Goal: Task Accomplishment & Management: Use online tool/utility

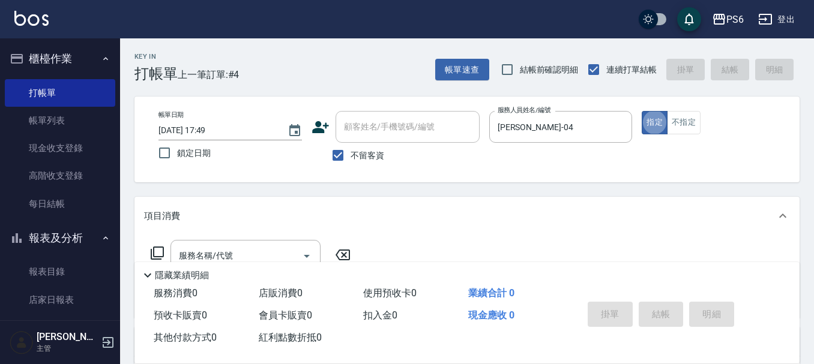
scroll to position [60, 0]
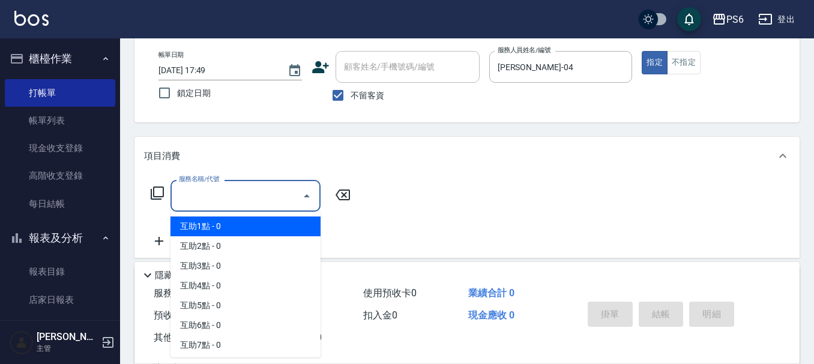
click at [265, 198] on input "服務名稱/代號" at bounding box center [236, 195] width 121 height 21
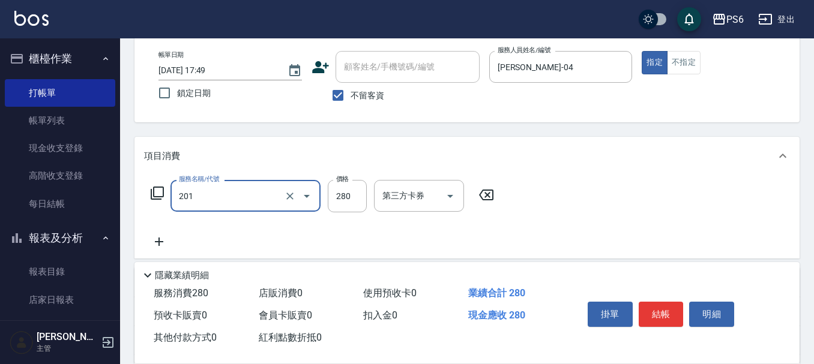
type input "一般洗髮(201)"
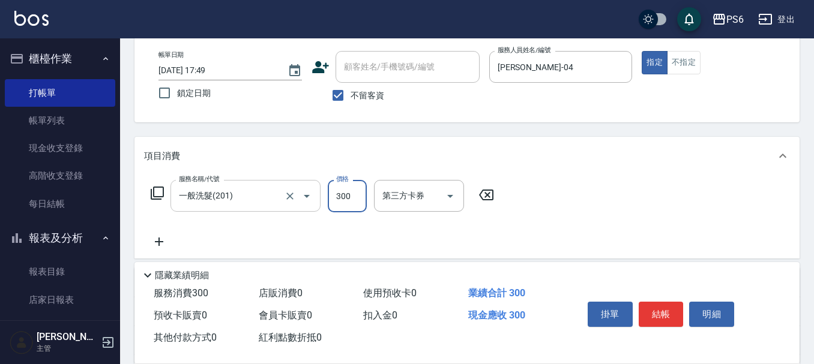
type input "300"
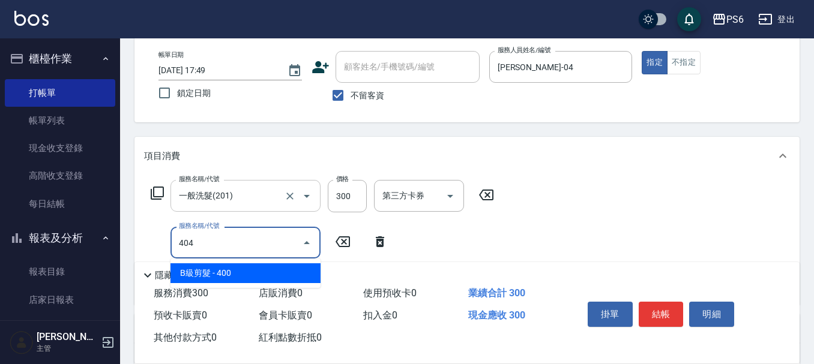
type input "B級剪髮(404)"
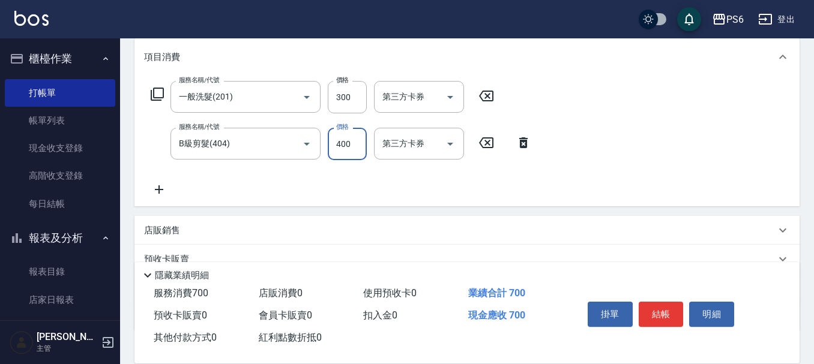
scroll to position [180, 0]
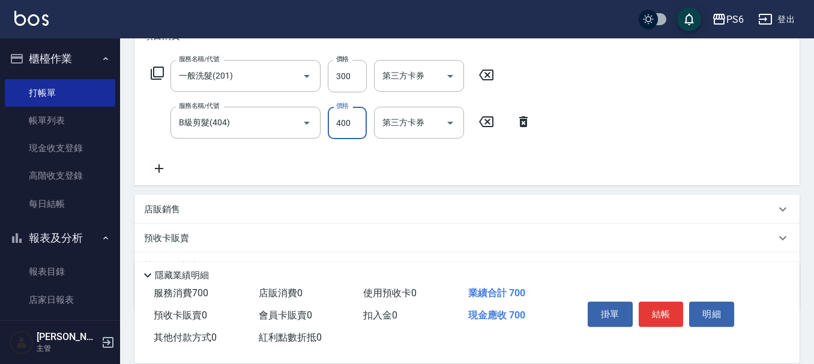
click at [156, 169] on icon at bounding box center [159, 168] width 8 height 8
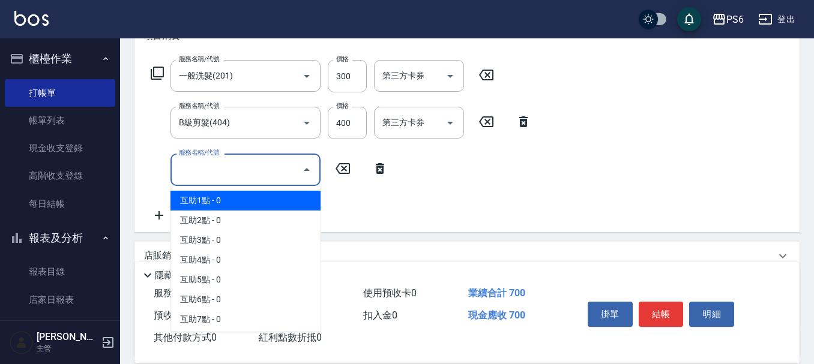
click at [212, 167] on input "服務名稱/代號" at bounding box center [236, 169] width 121 height 21
click at [230, 204] on span "互助1點 - 0" at bounding box center [245, 201] width 150 height 20
type input "互助1點(1)"
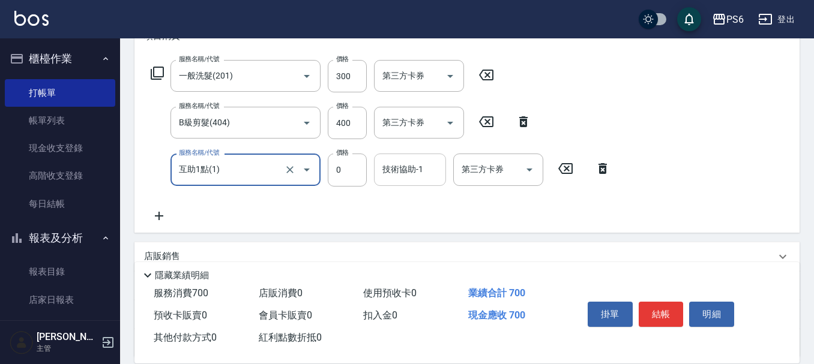
click at [408, 176] on input "技術協助-1" at bounding box center [409, 169] width 61 height 21
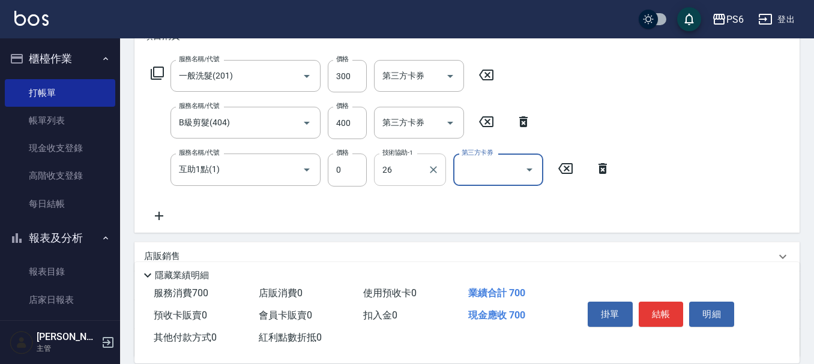
type input "[PERSON_NAME]-26"
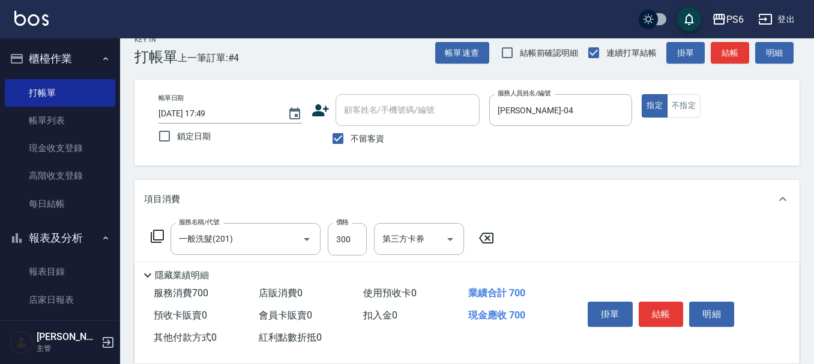
scroll to position [0, 0]
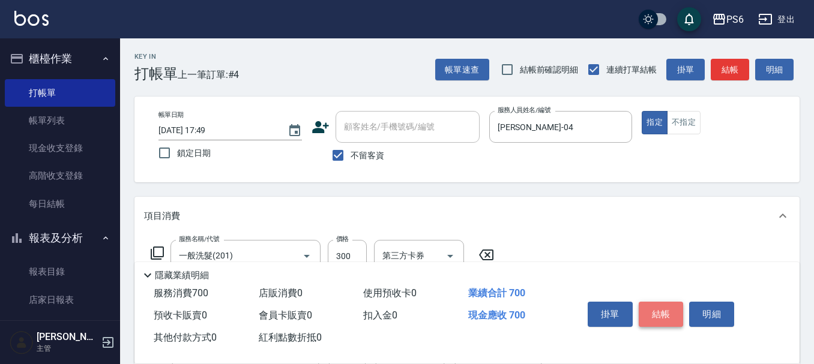
click at [657, 314] on button "結帳" at bounding box center [661, 314] width 45 height 25
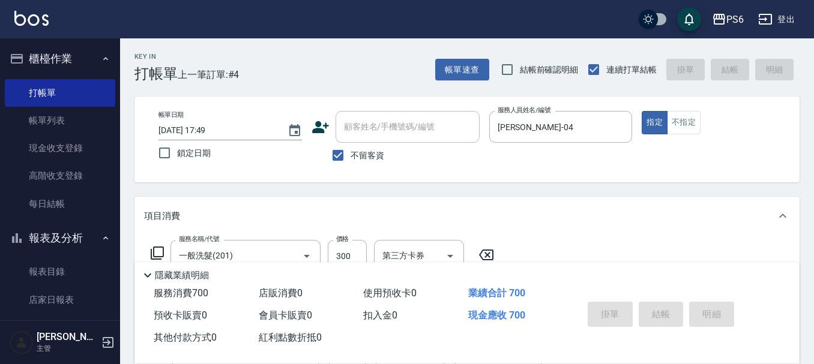
type input "[DATE] 18:37"
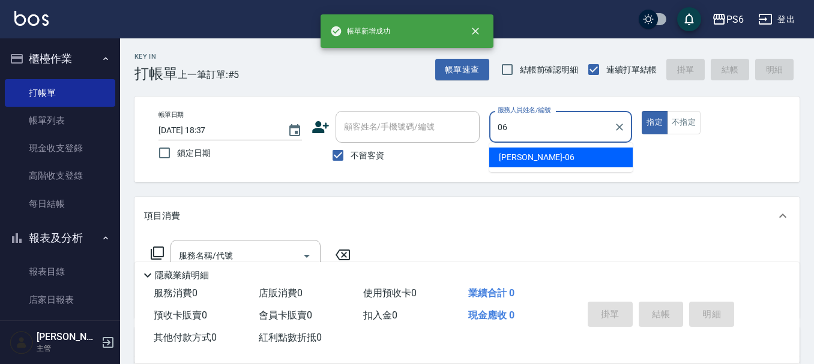
type input "[PERSON_NAME]-06"
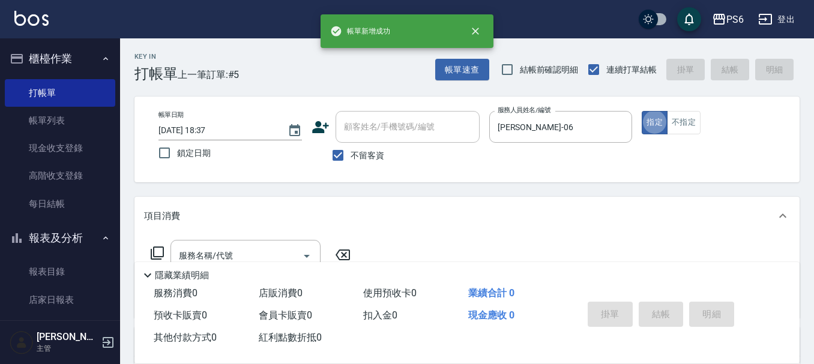
type button "true"
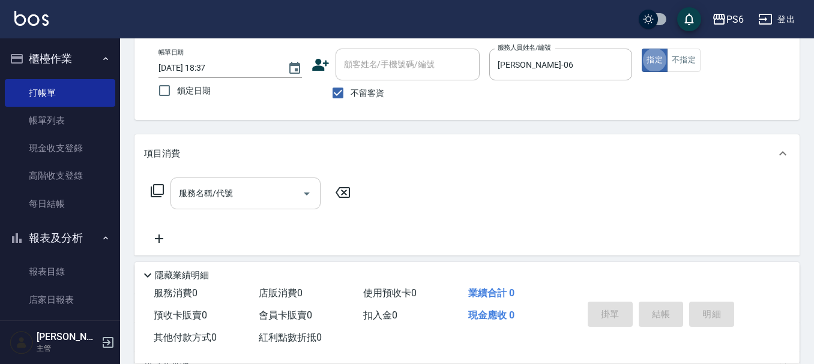
scroll to position [120, 0]
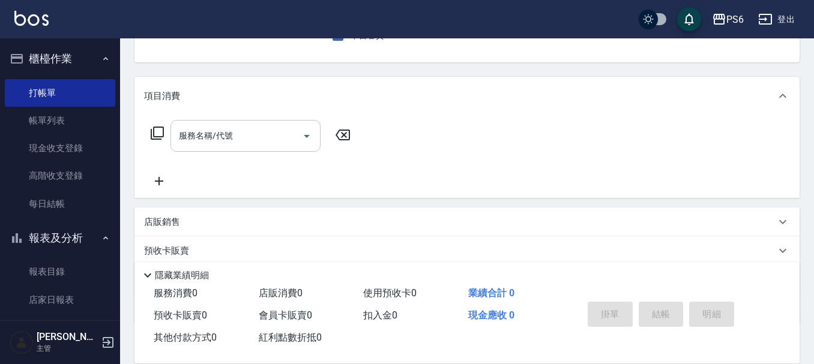
click at [278, 143] on input "服務名稱/代號" at bounding box center [236, 135] width 121 height 21
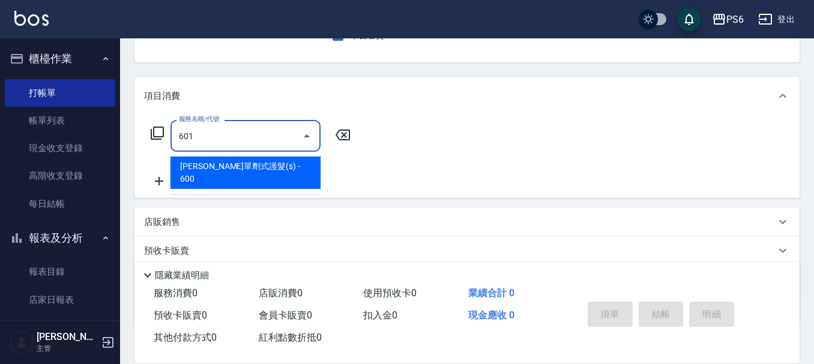
type input "[PERSON_NAME]單劑式護髮(s)(601)"
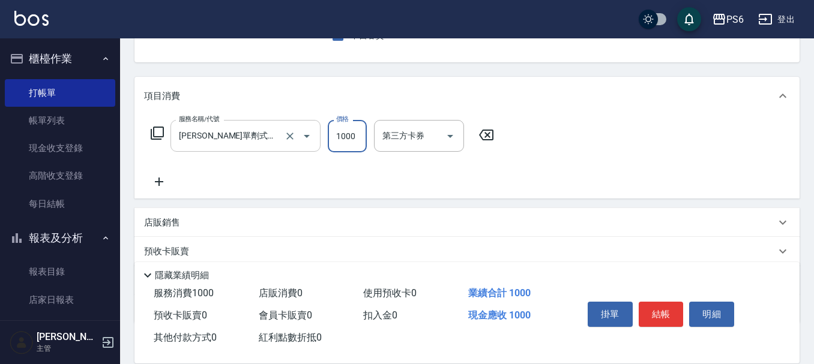
type input "1000"
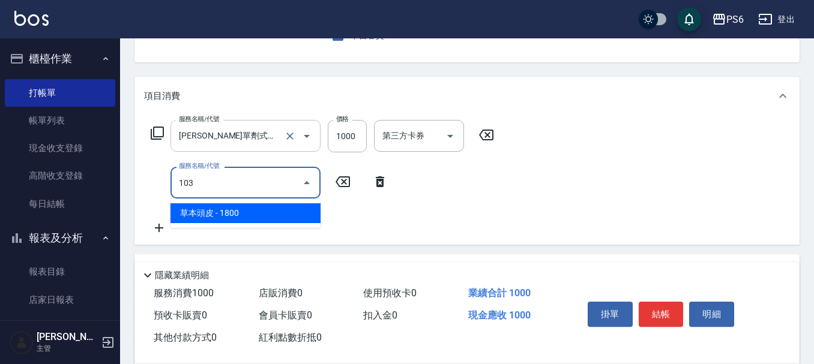
type input "草本頭皮(103)"
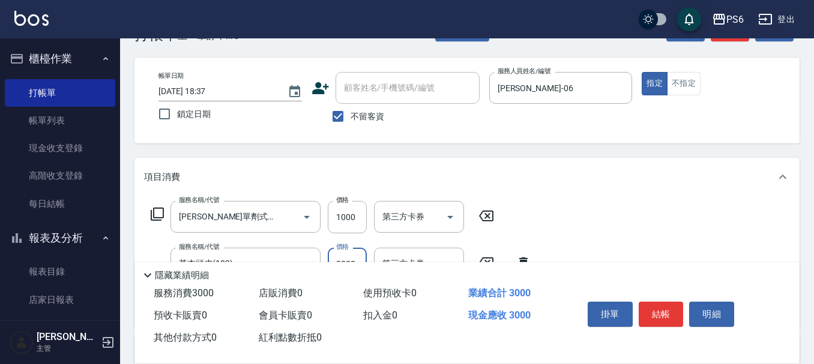
scroll to position [60, 0]
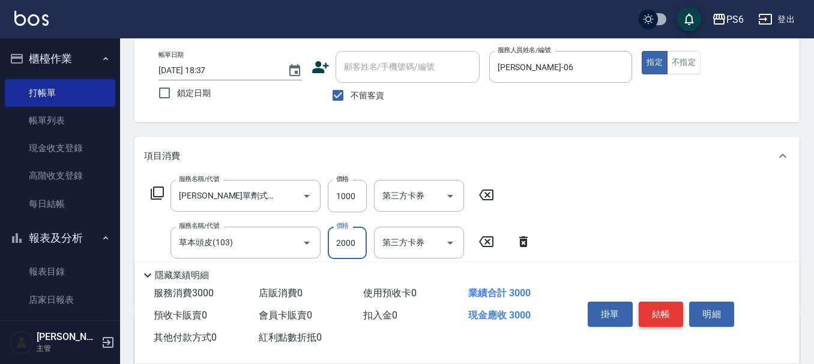
type input "2000"
click at [653, 306] on button "結帳" at bounding box center [661, 314] width 45 height 25
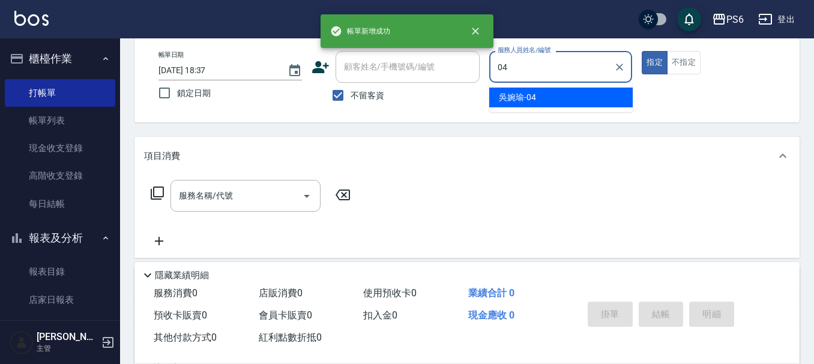
type input "[PERSON_NAME]-04"
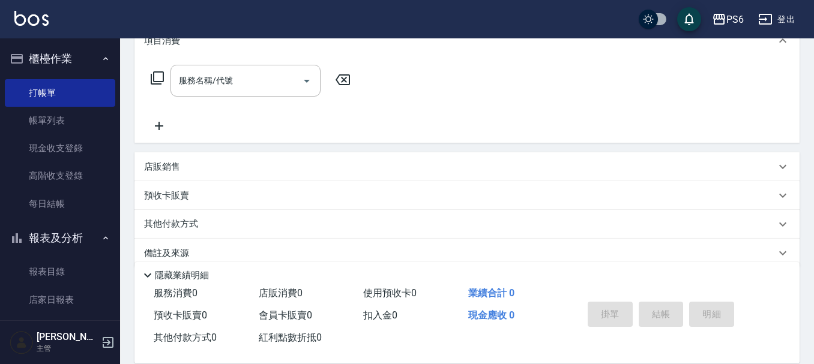
scroll to position [180, 0]
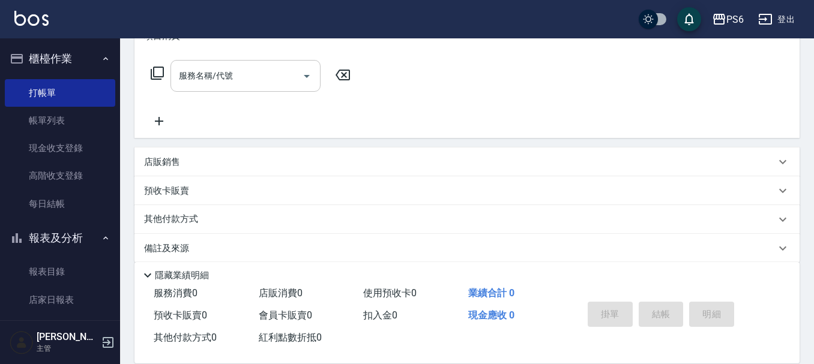
click at [244, 87] on div "服務名稱/代號" at bounding box center [245, 76] width 150 height 32
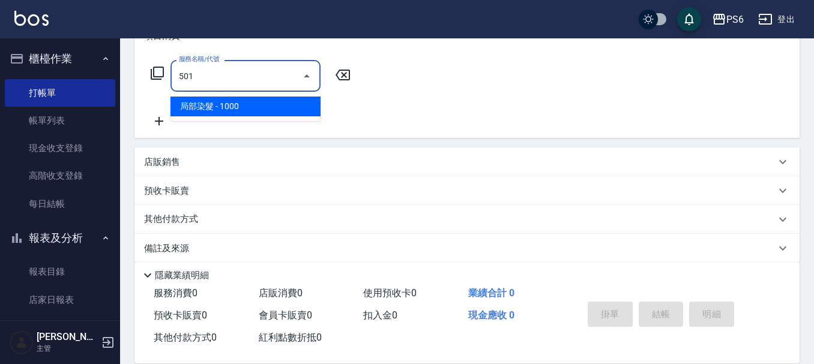
type input "局部染髮(501)"
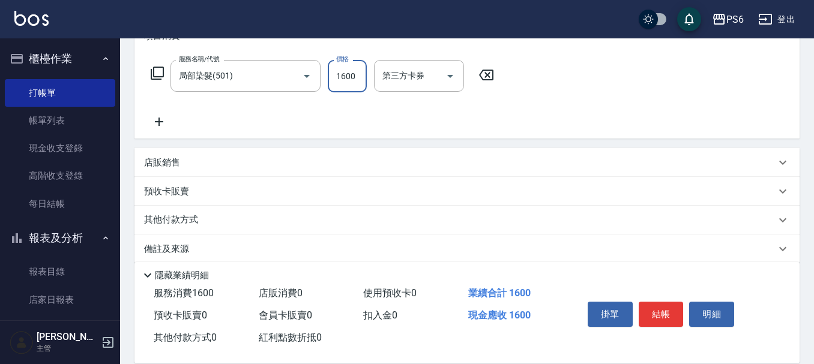
type input "1600"
click at [162, 119] on icon at bounding box center [159, 122] width 30 height 14
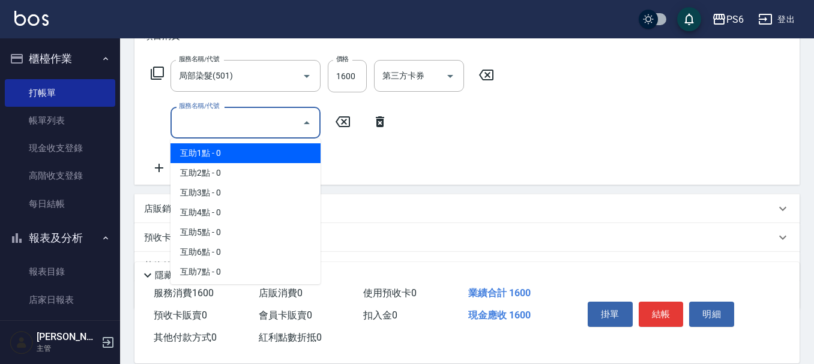
drag, startPoint x: 217, startPoint y: 129, endPoint x: 215, endPoint y: 160, distance: 30.6
click at [217, 131] on input "服務名稱/代號" at bounding box center [236, 122] width 121 height 21
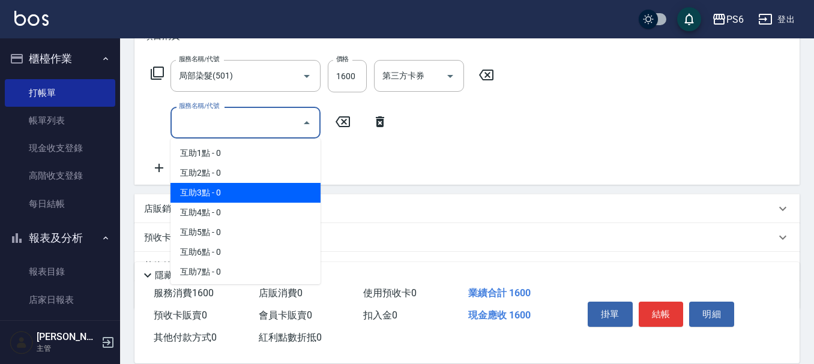
click at [218, 191] on span "互助3點 - 0" at bounding box center [245, 193] width 150 height 20
type input "互助3點(3)"
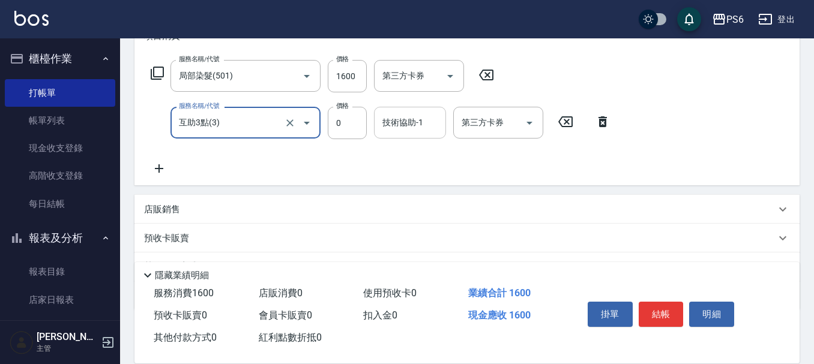
click at [403, 122] on div "技術協助-1 技術協助-1" at bounding box center [410, 123] width 72 height 32
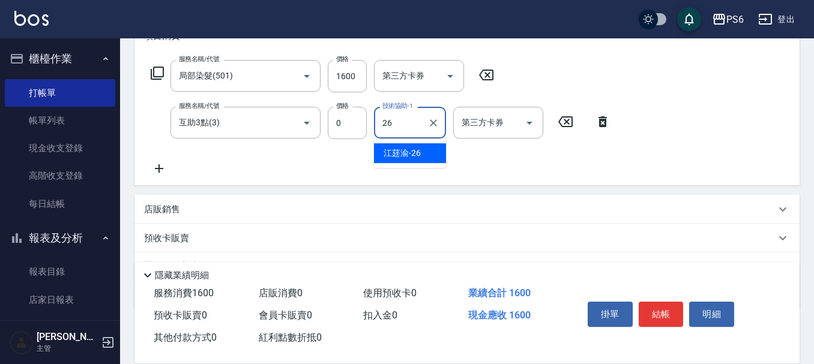
type input "[PERSON_NAME]-26"
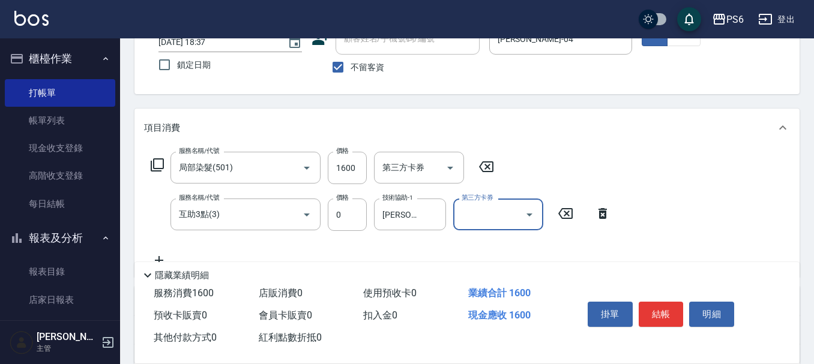
scroll to position [0, 0]
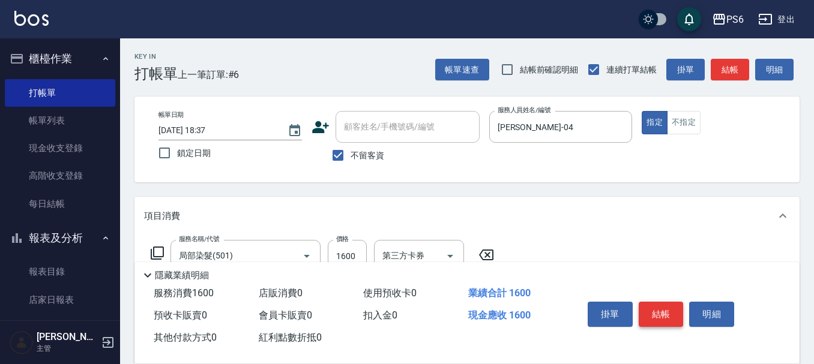
click at [657, 311] on button "結帳" at bounding box center [661, 314] width 45 height 25
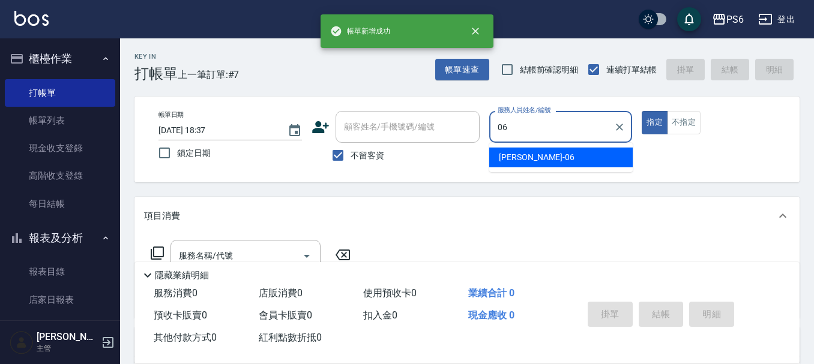
type input "[PERSON_NAME]-06"
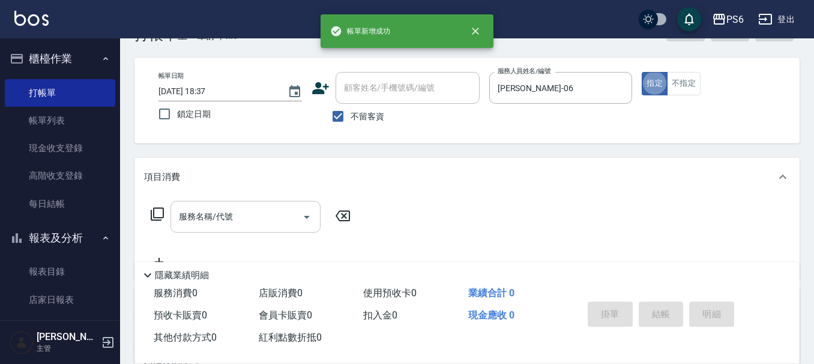
scroll to position [60, 0]
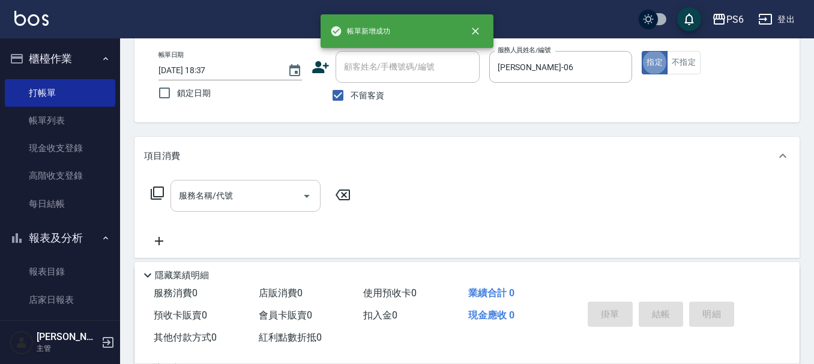
click at [282, 195] on input "服務名稱/代號" at bounding box center [236, 195] width 121 height 21
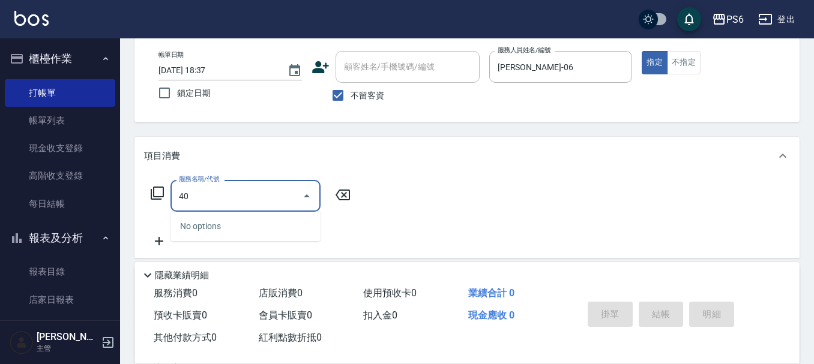
type input "4"
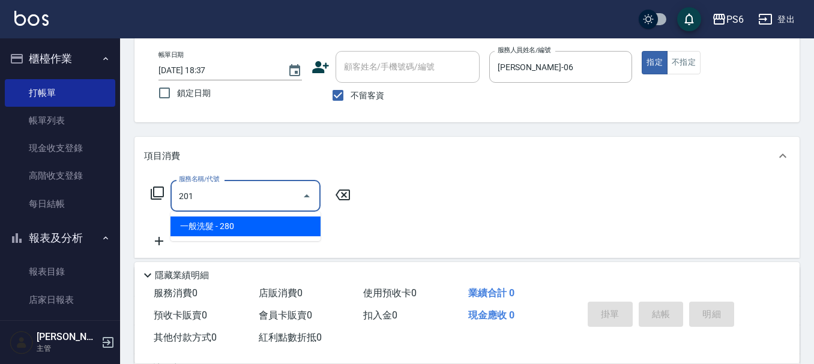
type input "一般洗髮(201)"
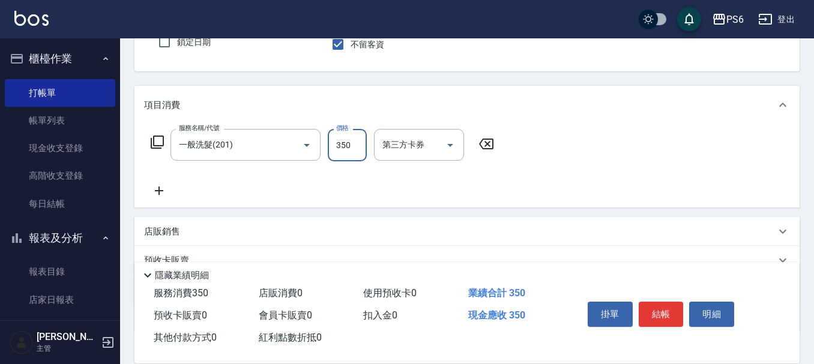
scroll to position [180, 0]
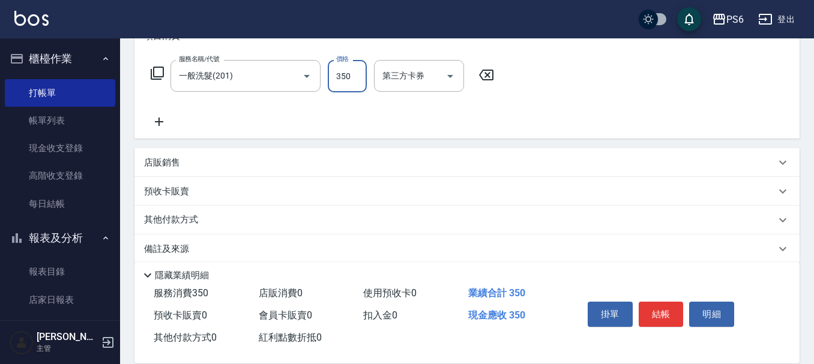
type input "350"
click at [167, 123] on icon at bounding box center [159, 122] width 30 height 14
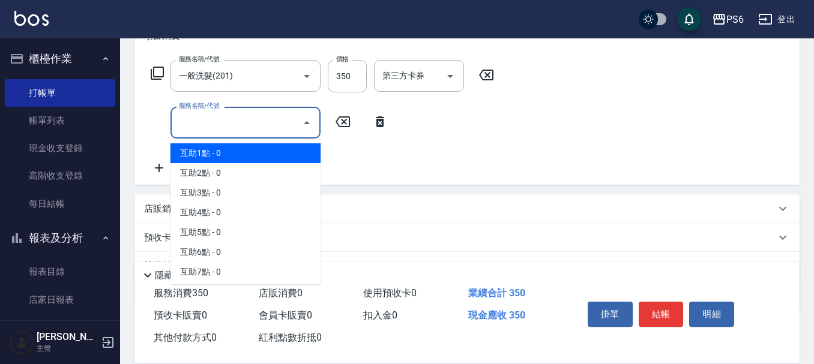
drag, startPoint x: 253, startPoint y: 127, endPoint x: 246, endPoint y: 155, distance: 29.1
click at [254, 126] on input "服務名稱/代號" at bounding box center [236, 122] width 121 height 21
click at [245, 157] on span "互助1點 - 0" at bounding box center [245, 153] width 150 height 20
type input "互助1點(1)"
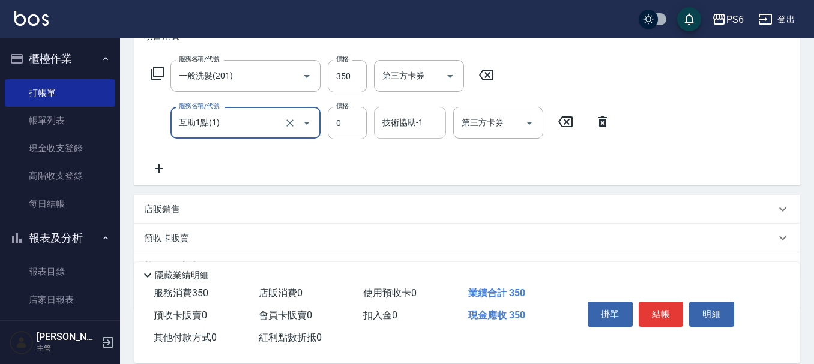
click at [413, 129] on input "技術協助-1" at bounding box center [409, 122] width 61 height 21
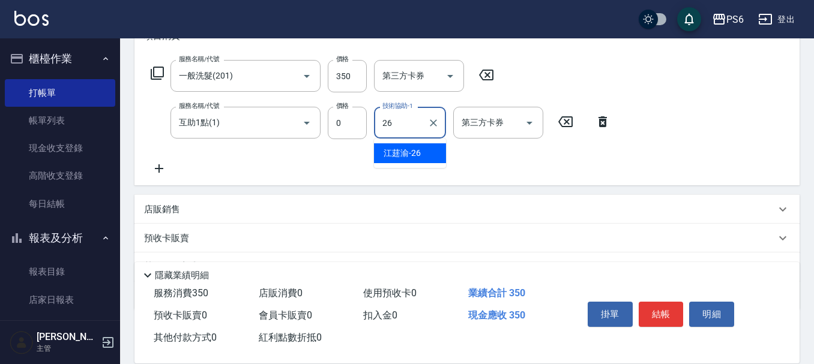
type input "[PERSON_NAME]-26"
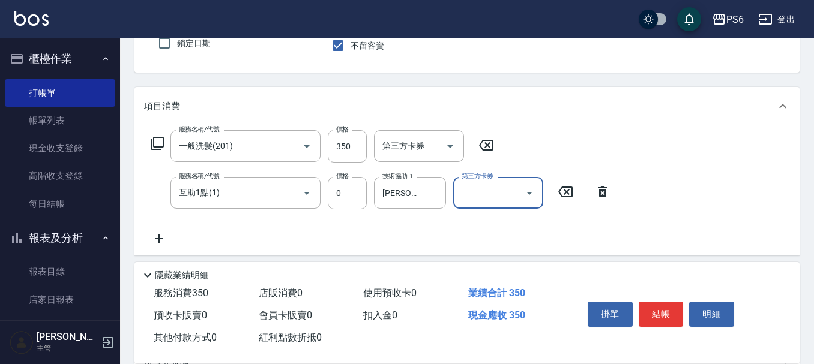
scroll to position [0, 0]
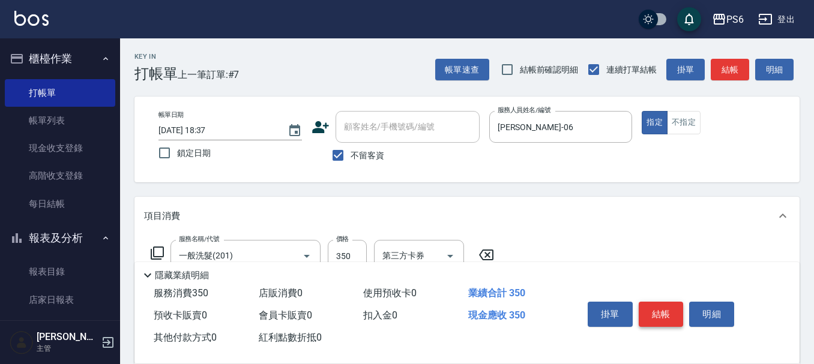
click at [660, 316] on button "結帳" at bounding box center [661, 314] width 45 height 25
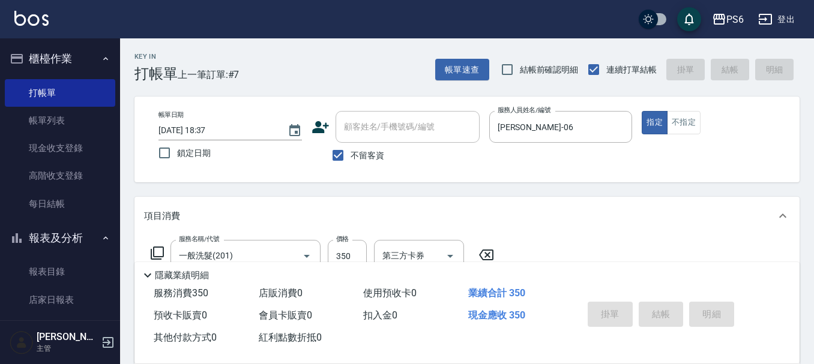
type input "[DATE] 18:38"
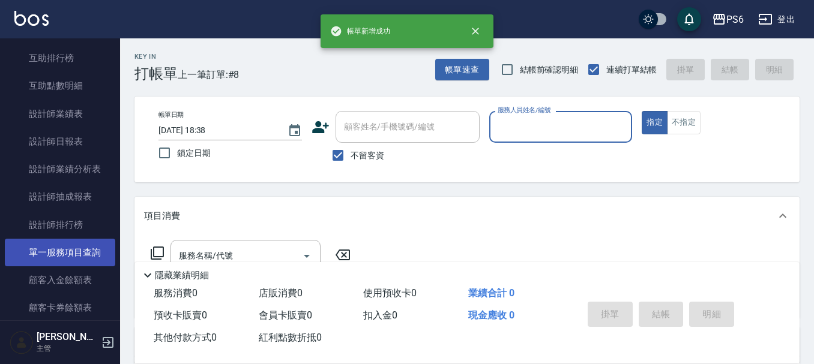
scroll to position [300, 0]
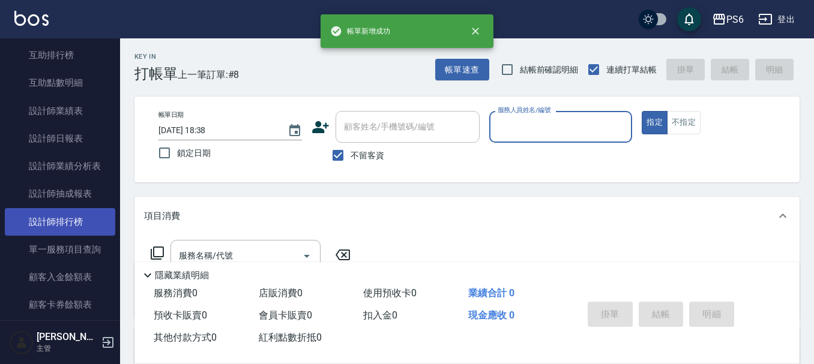
click at [80, 220] on link "設計師排行榜" at bounding box center [60, 222] width 110 height 28
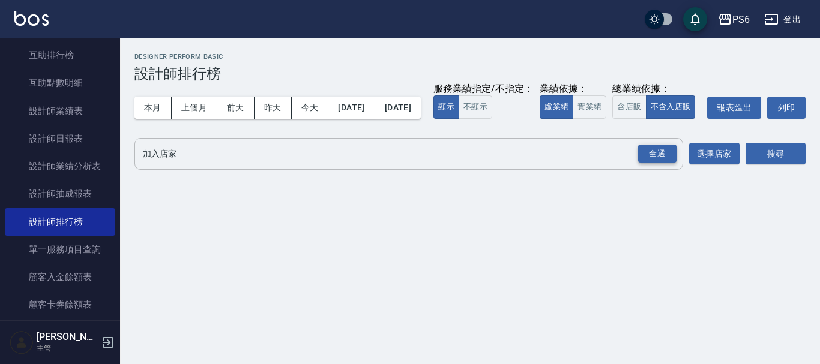
drag, startPoint x: 660, startPoint y: 177, endPoint x: 699, endPoint y: 179, distance: 38.5
click at [663, 163] on div "全選" at bounding box center [657, 154] width 38 height 19
click at [770, 166] on button "搜尋" at bounding box center [775, 154] width 60 height 22
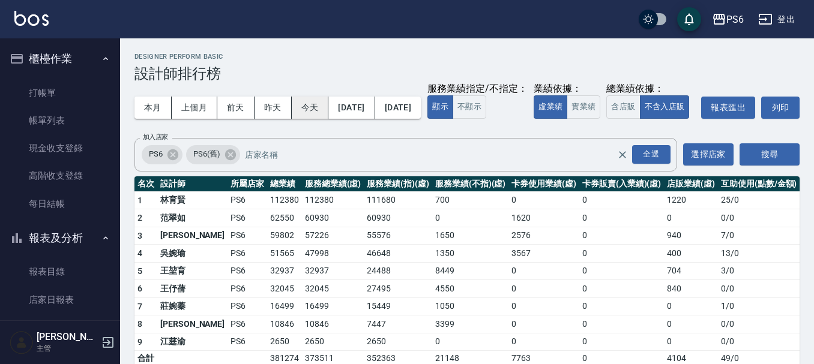
click at [314, 104] on button "今天" at bounding box center [310, 108] width 37 height 22
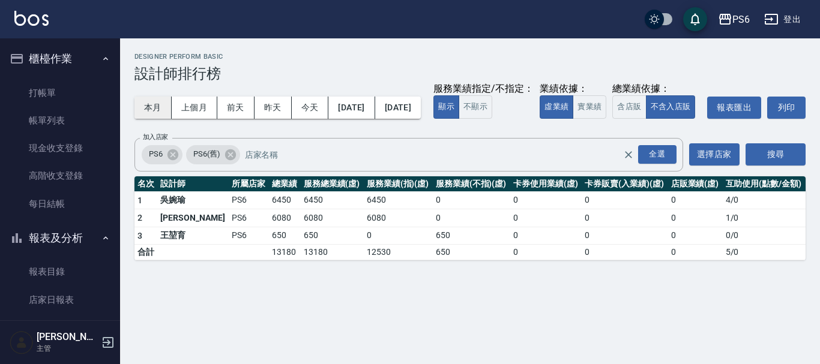
click at [160, 103] on button "本月" at bounding box center [152, 108] width 37 height 22
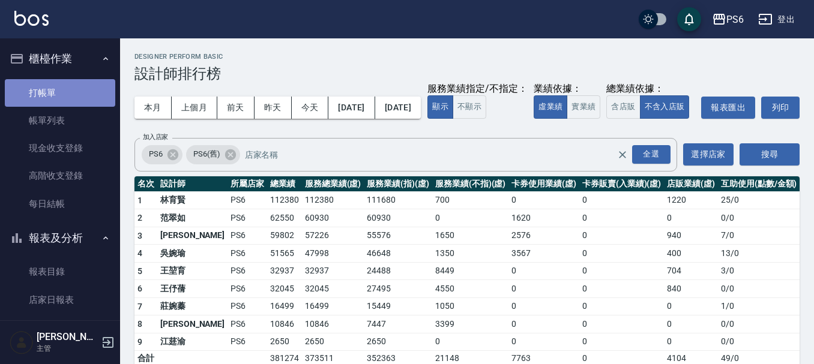
click at [60, 101] on link "打帳單" at bounding box center [60, 93] width 110 height 28
